Goal: Task Accomplishment & Management: Complete application form

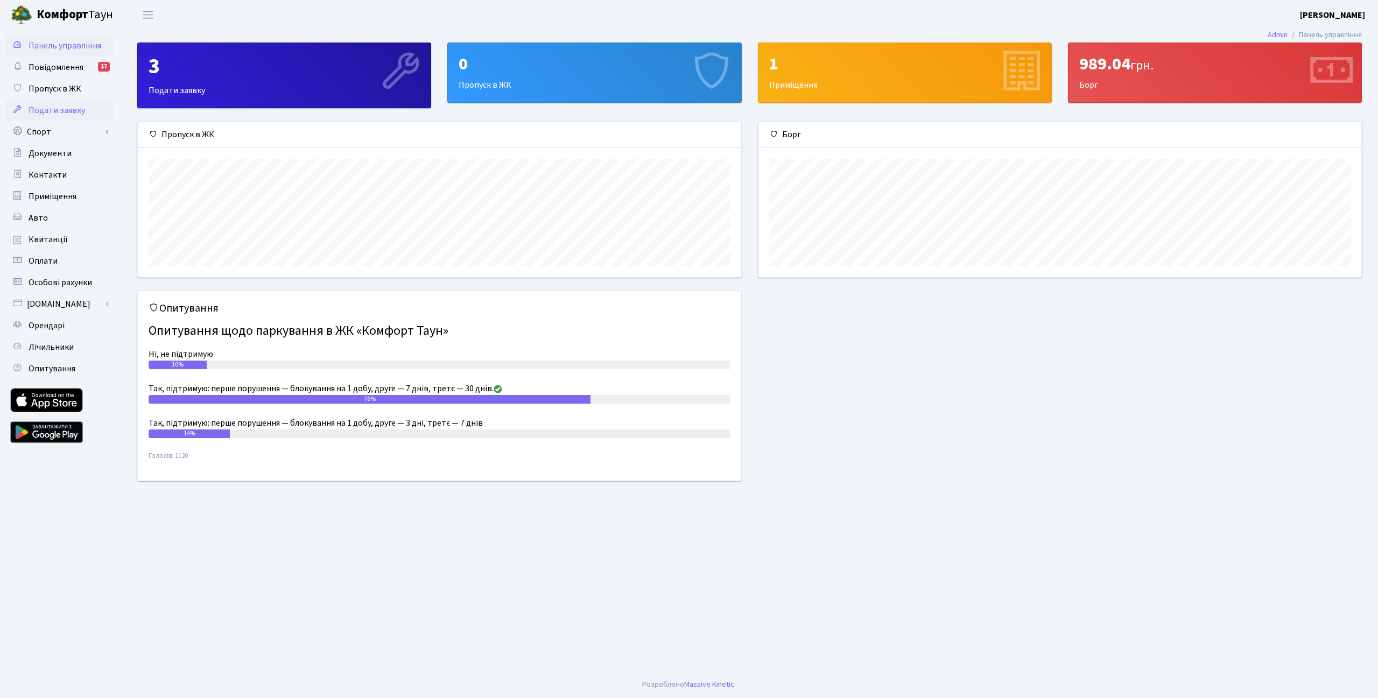
scroll to position [155, 603]
click at [69, 113] on span "Подати заявку" at bounding box center [57, 110] width 57 height 12
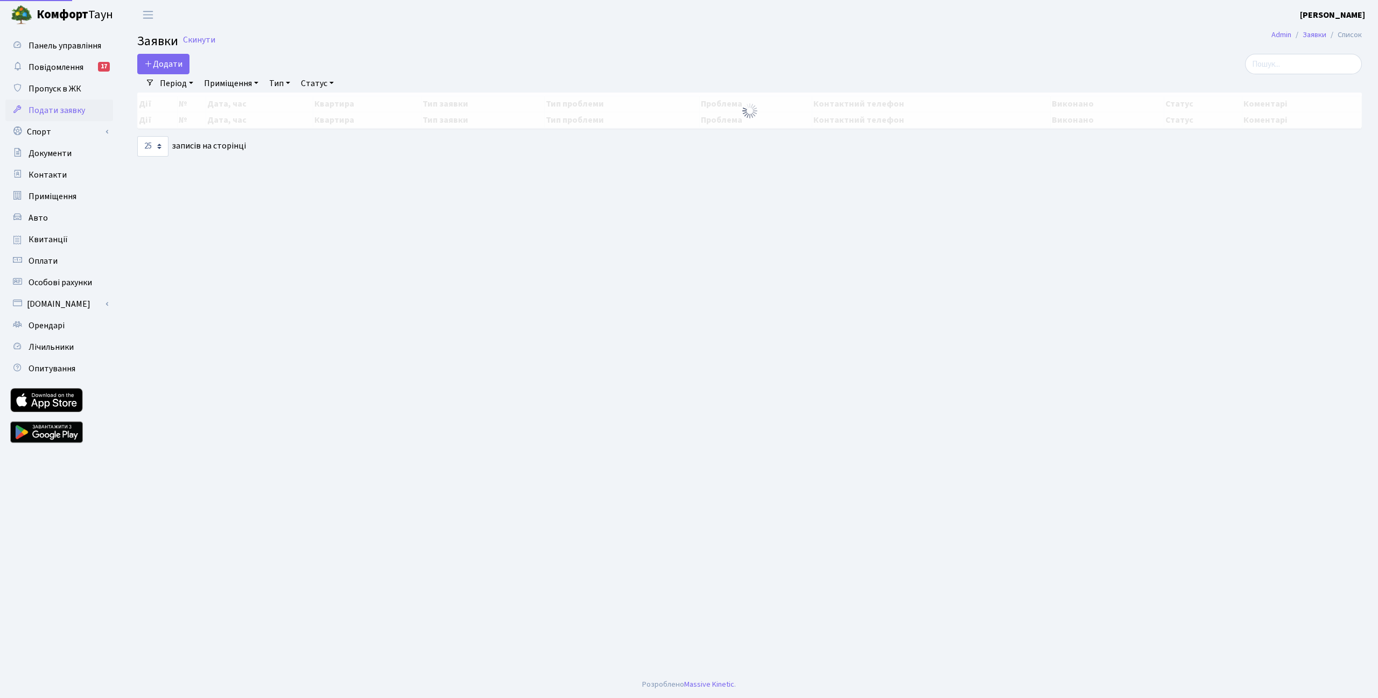
select select "25"
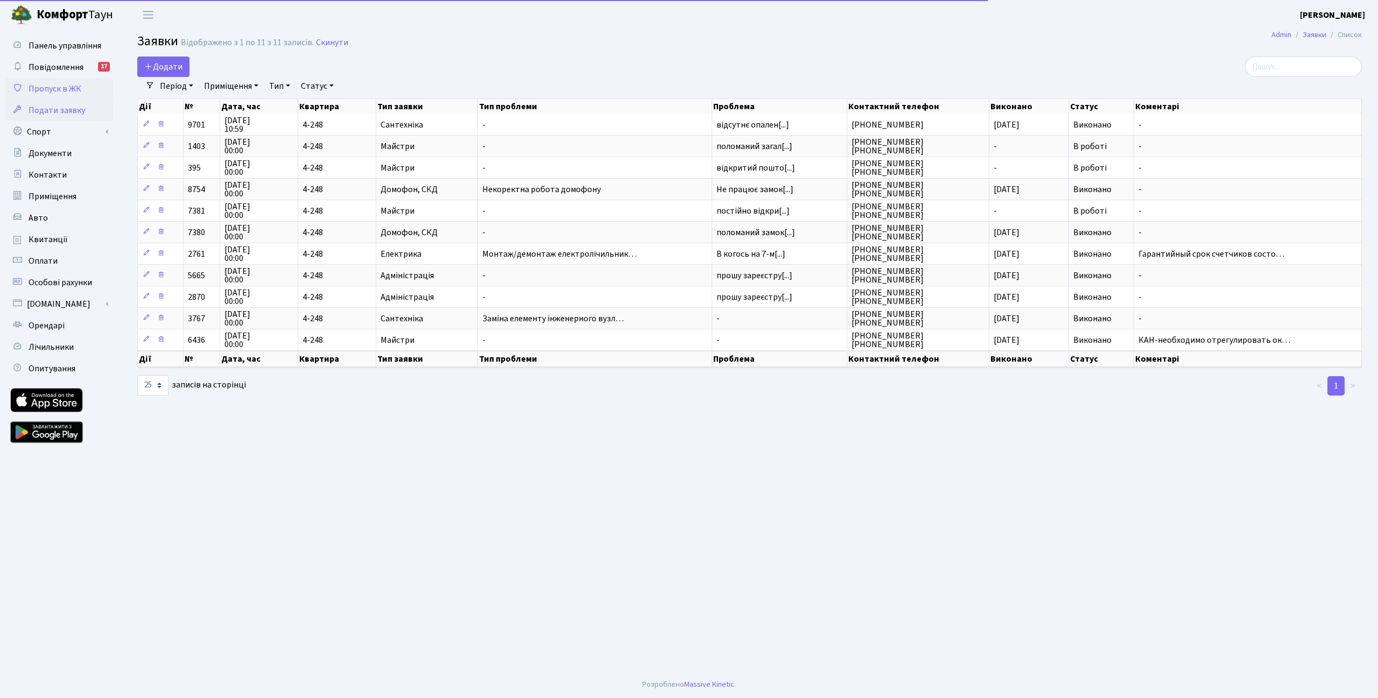
click at [65, 94] on span "Пропуск в ЖК" at bounding box center [55, 89] width 53 height 12
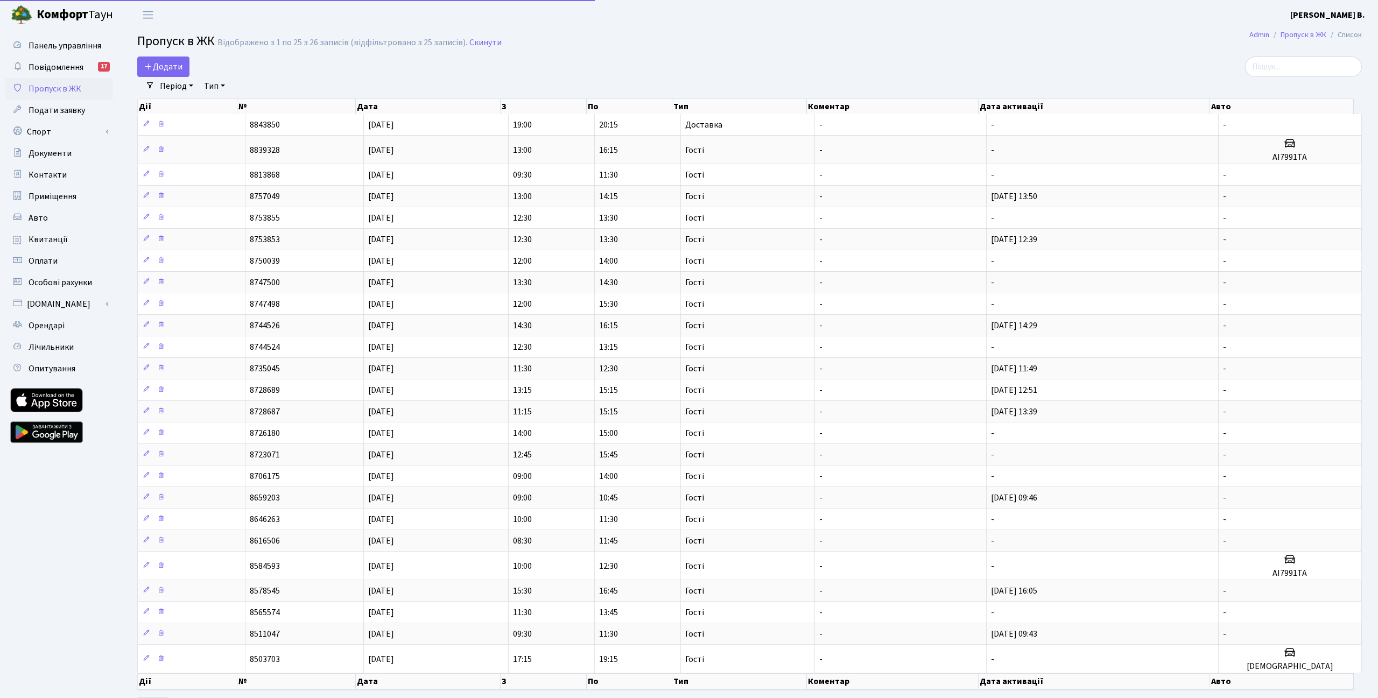
select select "25"
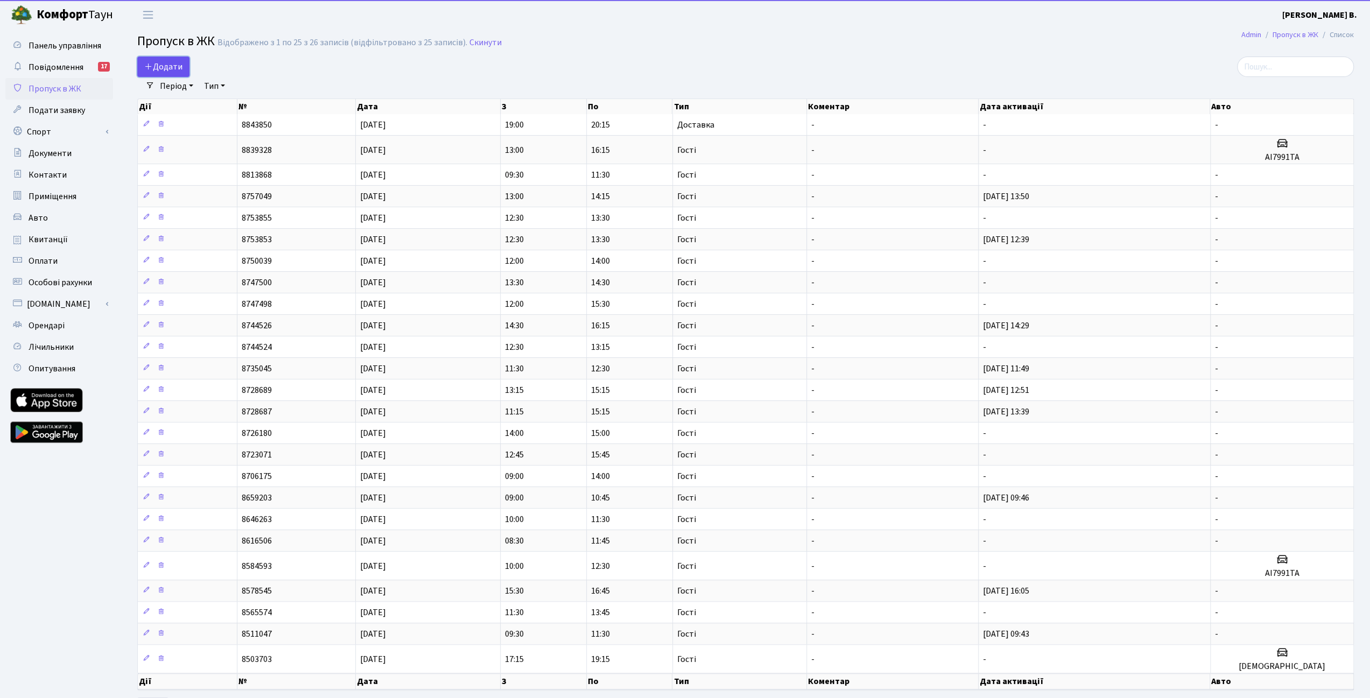
click at [151, 73] on link "Додати" at bounding box center [163, 67] width 52 height 20
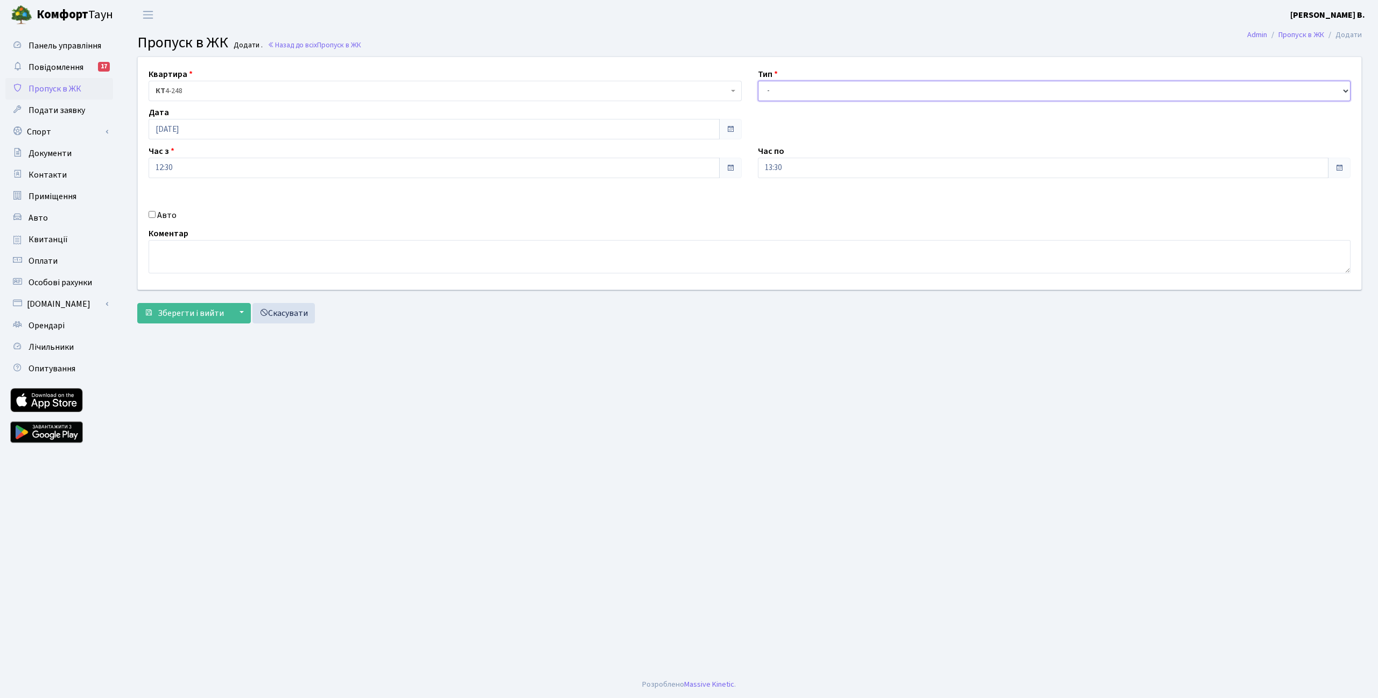
click at [824, 99] on select "- Доставка Таксі Гості Сервіс" at bounding box center [1054, 91] width 593 height 20
select select "3"
click at [758, 81] on select "- Доставка Таксі Гості Сервіс" at bounding box center [1054, 91] width 593 height 20
click at [652, 151] on div "Час з 12:30" at bounding box center [445, 161] width 609 height 33
click at [613, 168] on input "12:30" at bounding box center [434, 168] width 571 height 20
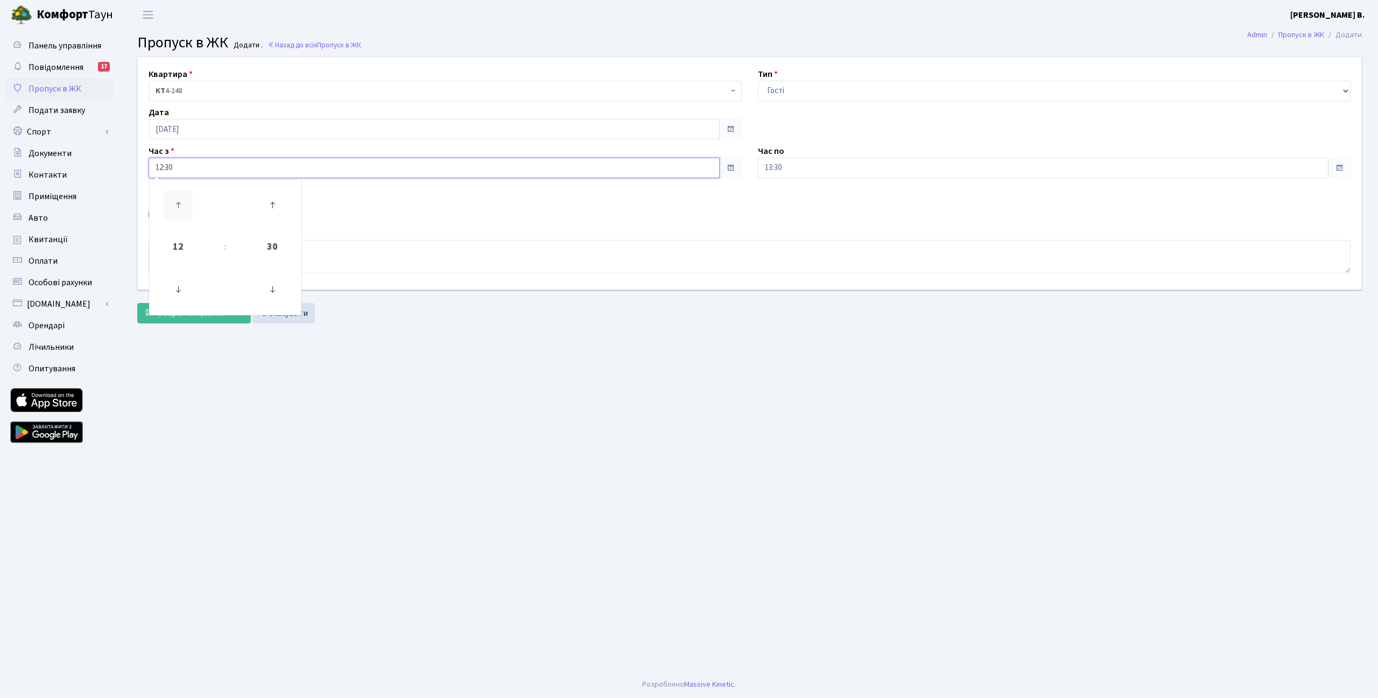
click at [175, 208] on icon at bounding box center [178, 205] width 29 height 29
click at [277, 292] on icon at bounding box center [272, 289] width 29 height 29
type input "13:15"
click at [395, 220] on div "Авто" at bounding box center [445, 215] width 609 height 13
click at [812, 166] on input "13:30" at bounding box center [1043, 168] width 571 height 20
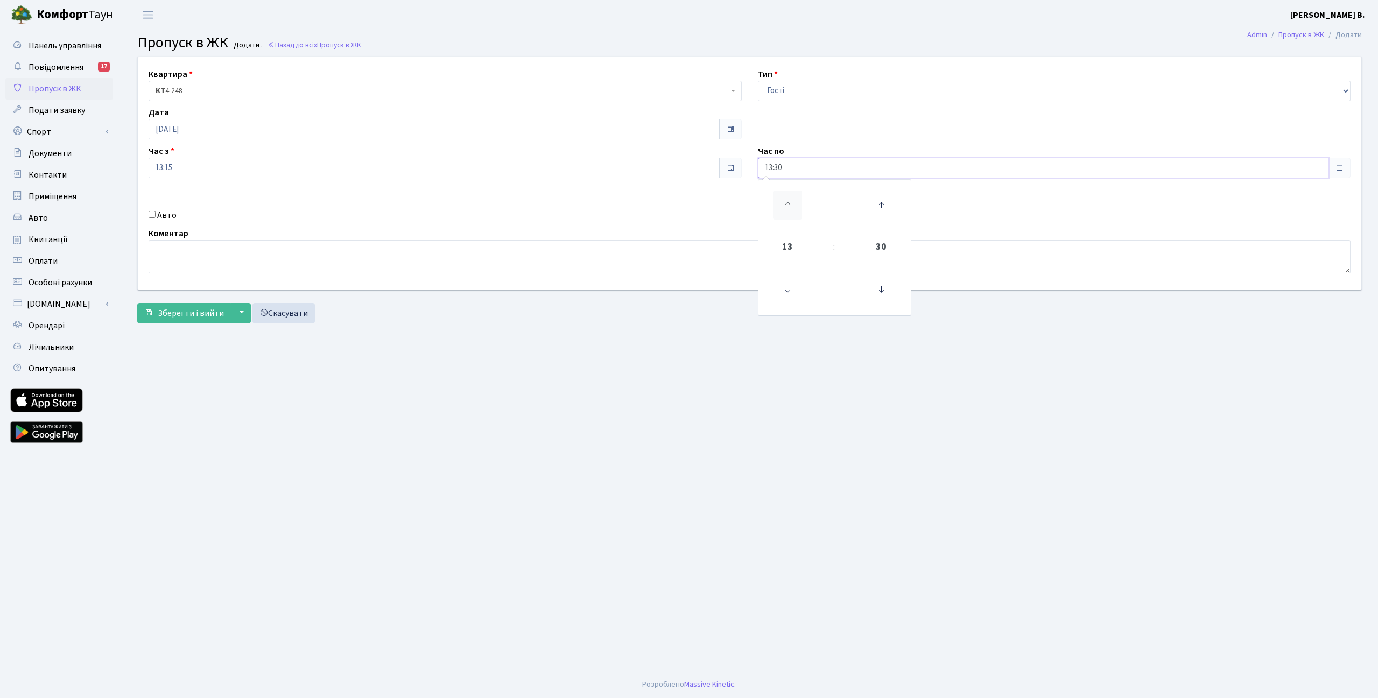
click at [790, 195] on icon at bounding box center [787, 205] width 29 height 29
type input "14:30"
click at [663, 214] on div "Авто" at bounding box center [445, 215] width 609 height 13
click at [180, 316] on span "Зберегти і вийти" at bounding box center [191, 313] width 66 height 12
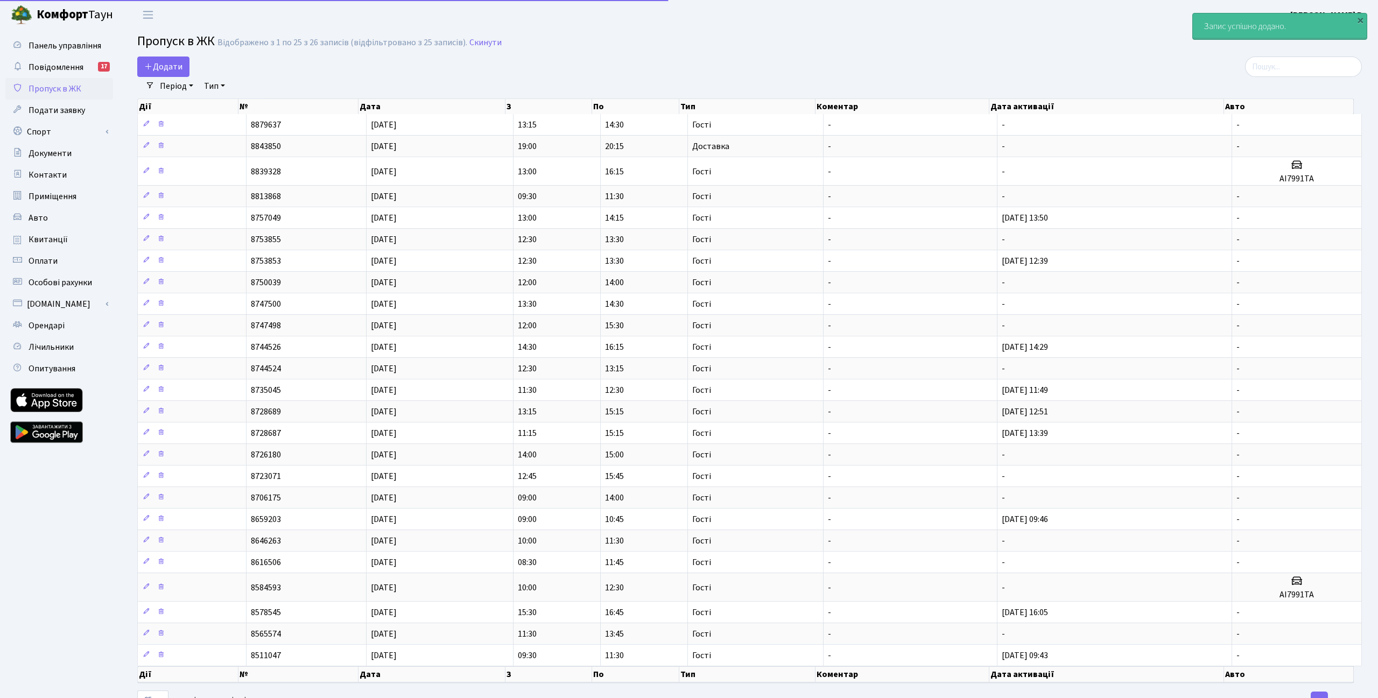
select select "25"
